Goal: Information Seeking & Learning: Check status

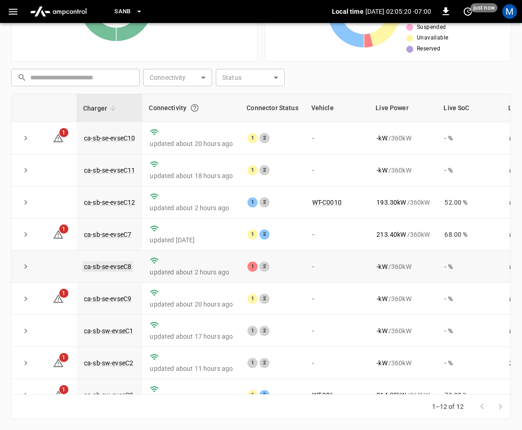
click at [95, 267] on link "ca-sb-se-evseC8" at bounding box center [107, 266] width 51 height 11
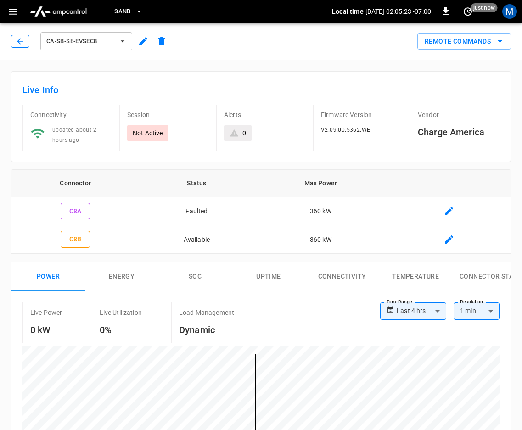
click at [23, 39] on icon "button" at bounding box center [20, 41] width 9 height 9
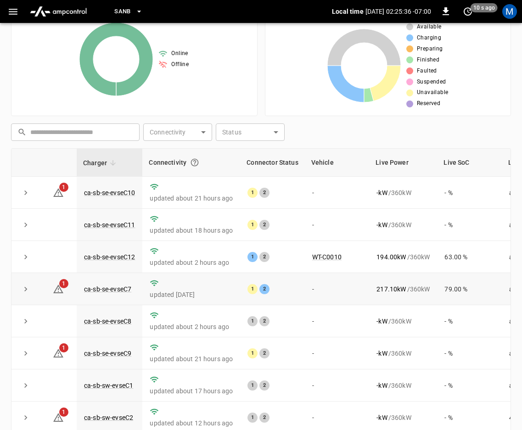
scroll to position [206, 0]
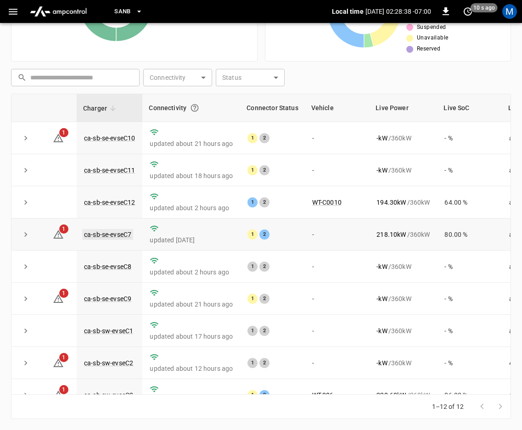
click at [102, 239] on link "ca-sb-se-evseC7" at bounding box center [107, 234] width 51 height 11
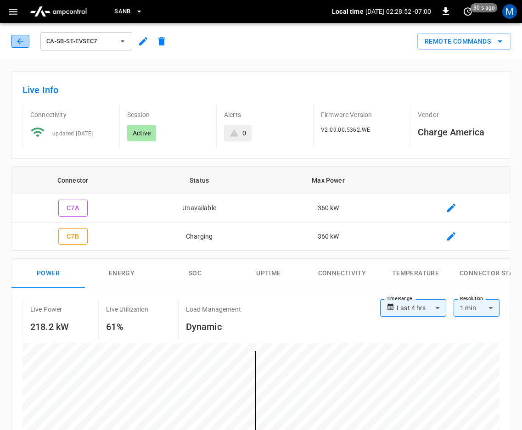
click at [19, 47] on button "button" at bounding box center [20, 41] width 18 height 13
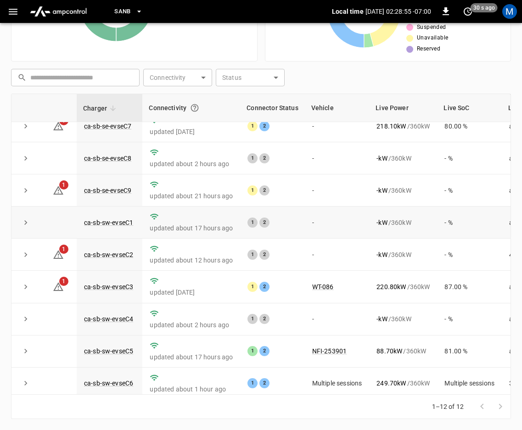
scroll to position [124, 0]
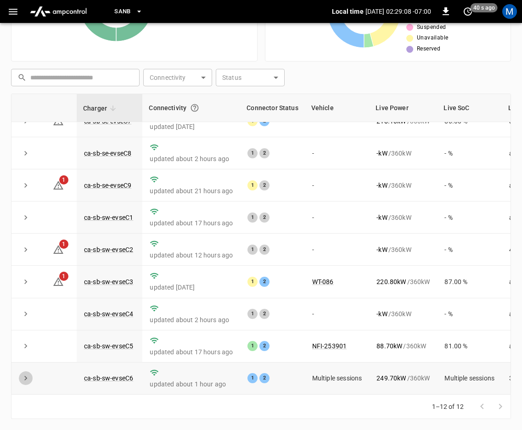
click at [28, 374] on icon "expand row" at bounding box center [25, 378] width 9 height 9
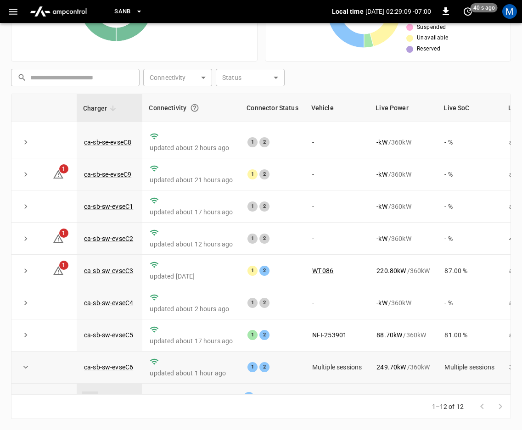
scroll to position [180, 0]
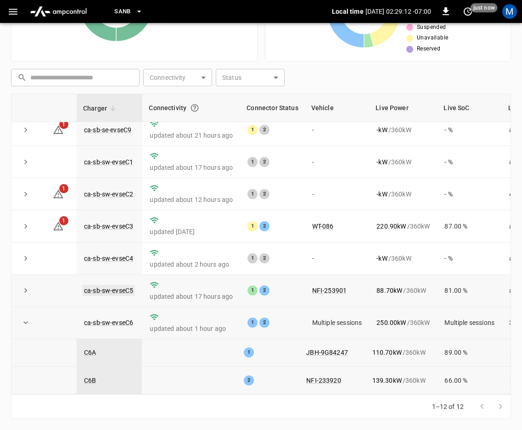
click at [104, 285] on link "ca-sb-sw-evseC5" at bounding box center [108, 290] width 53 height 11
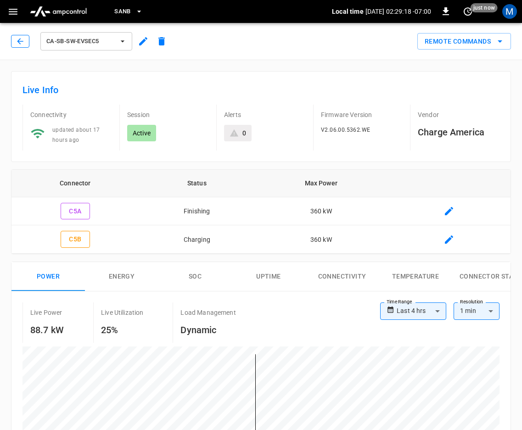
click at [17, 44] on icon "button" at bounding box center [20, 41] width 9 height 9
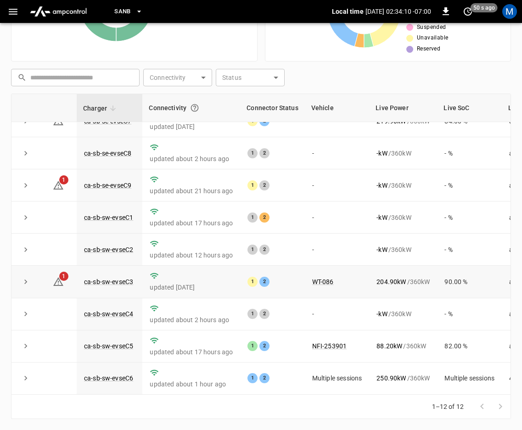
scroll to position [124, 0]
click at [29, 376] on icon "expand row" at bounding box center [25, 378] width 9 height 9
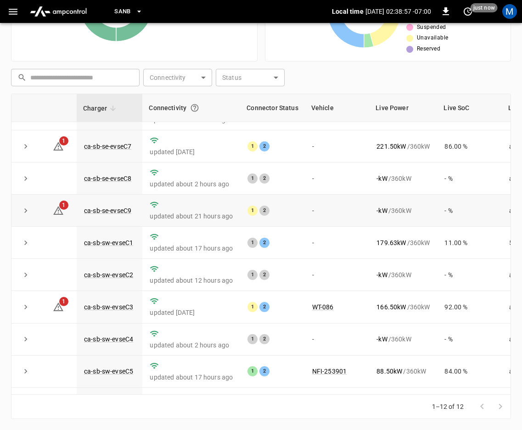
scroll to position [42, 0]
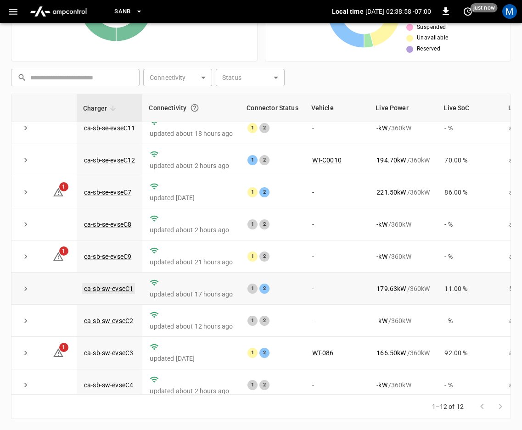
click at [98, 289] on link "ca-sb-sw-evseC1" at bounding box center [108, 288] width 53 height 11
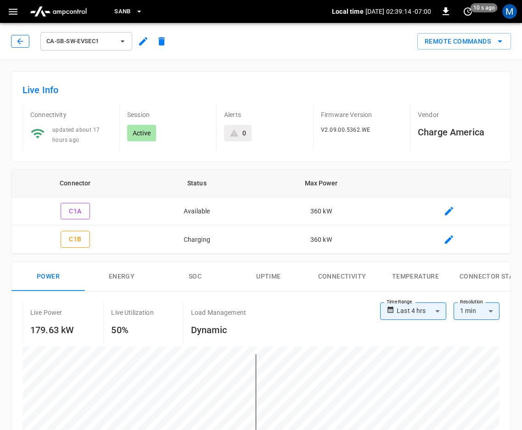
click at [19, 41] on icon "button" at bounding box center [20, 41] width 6 height 6
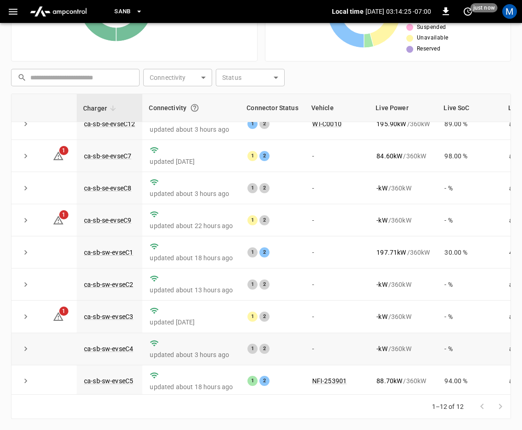
scroll to position [124, 0]
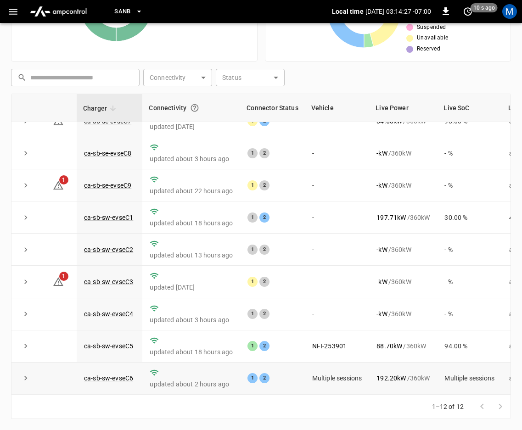
click at [26, 376] on icon "expand row" at bounding box center [25, 378] width 9 height 9
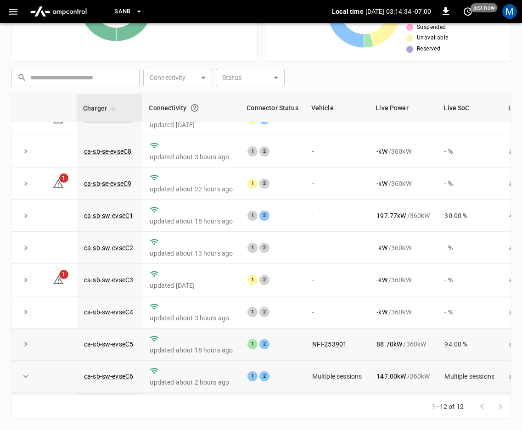
scroll to position [0, 0]
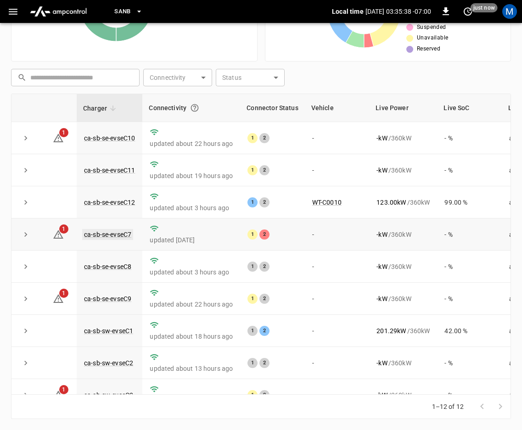
click at [125, 239] on link "ca-sb-se-evseC7" at bounding box center [107, 234] width 51 height 11
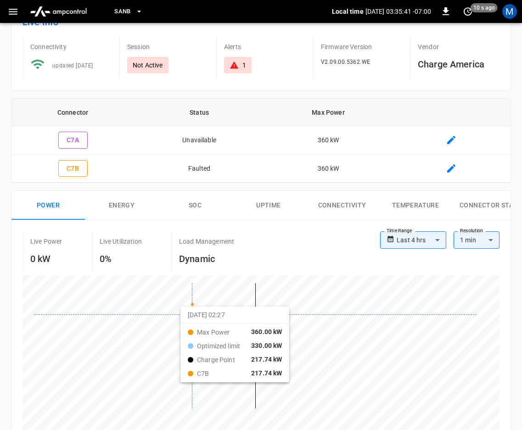
scroll to position [14, 0]
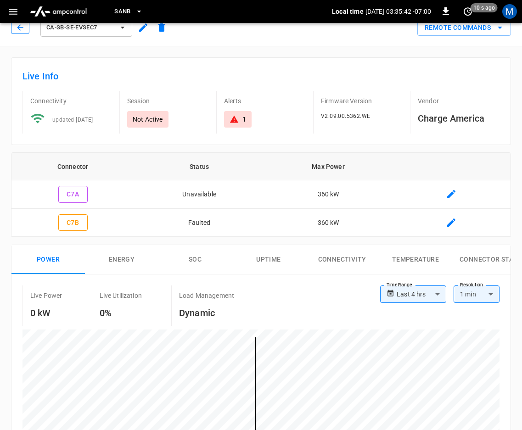
click at [17, 26] on icon "button" at bounding box center [20, 27] width 9 height 9
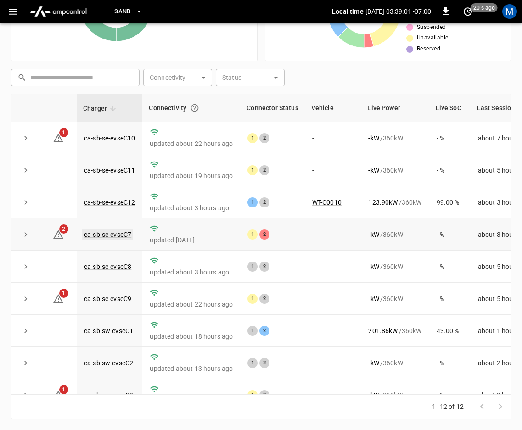
click at [110, 233] on link "ca-sb-se-evseC7" at bounding box center [107, 234] width 51 height 11
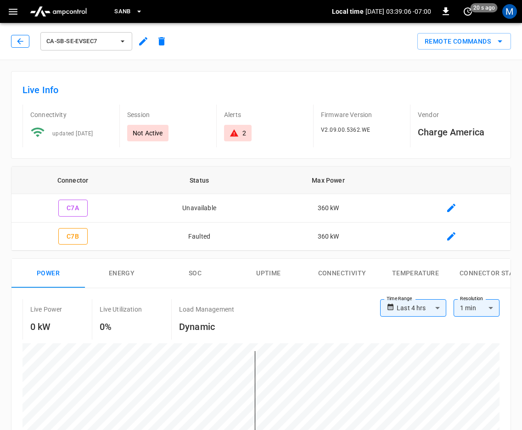
click at [14, 40] on button "button" at bounding box center [20, 41] width 18 height 13
